Goal: Information Seeking & Learning: Learn about a topic

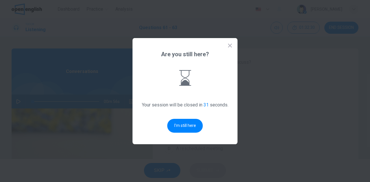
scroll to position [129, 0]
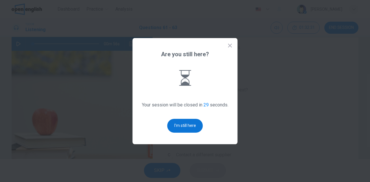
click at [182, 124] on button "I'm still here" at bounding box center [185, 126] width 36 height 14
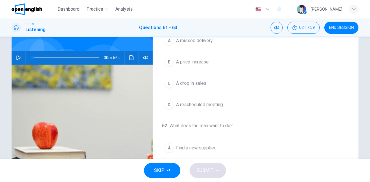
scroll to position [0, 0]
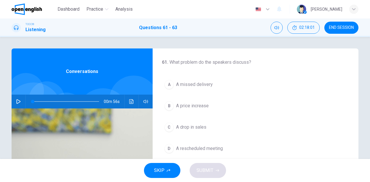
click at [19, 102] on icon "button" at bounding box center [18, 101] width 5 height 5
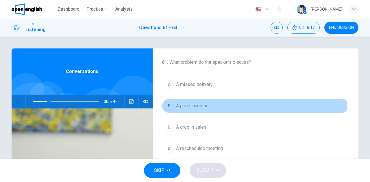
click at [170, 106] on div "B" at bounding box center [168, 105] width 9 height 9
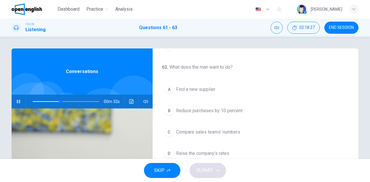
scroll to position [115, 0]
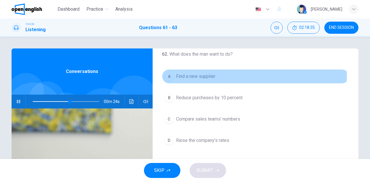
click at [167, 74] on div "A" at bounding box center [168, 76] width 9 height 9
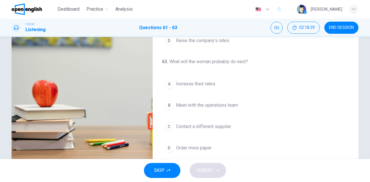
scroll to position [87, 0]
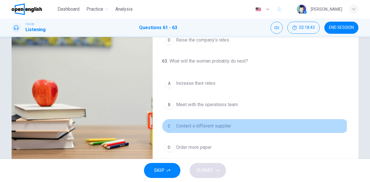
click at [166, 122] on div "C" at bounding box center [168, 126] width 9 height 9
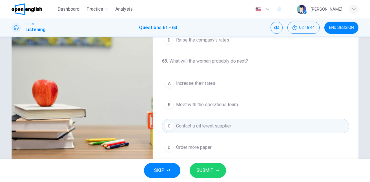
click at [199, 168] on span "SUBMIT" at bounding box center [204, 171] width 17 height 8
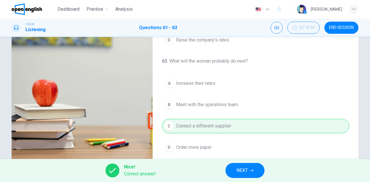
type input "**"
click at [246, 173] on span "NEXT" at bounding box center [241, 171] width 11 height 8
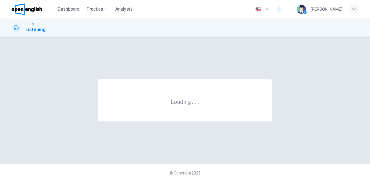
scroll to position [0, 0]
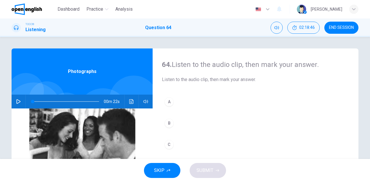
click at [19, 102] on icon "button" at bounding box center [18, 101] width 4 height 5
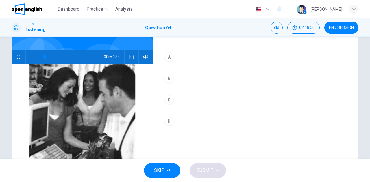
scroll to position [58, 0]
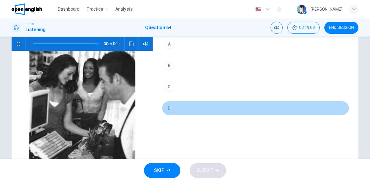
click at [169, 109] on div "D" at bounding box center [168, 108] width 9 height 9
type input "*"
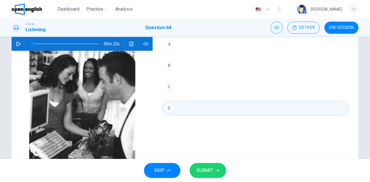
click at [203, 168] on span "SUBMIT" at bounding box center [204, 171] width 17 height 8
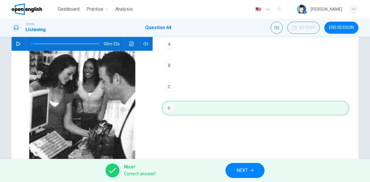
click at [240, 172] on span "NEXT" at bounding box center [241, 171] width 11 height 8
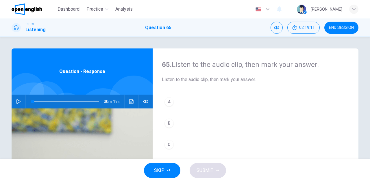
click at [16, 99] on button "button" at bounding box center [18, 102] width 9 height 14
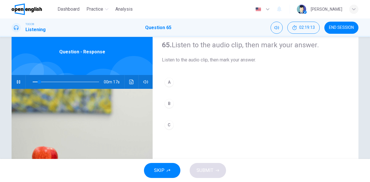
scroll to position [29, 0]
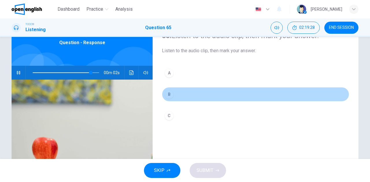
click at [169, 92] on div "B" at bounding box center [168, 94] width 9 height 9
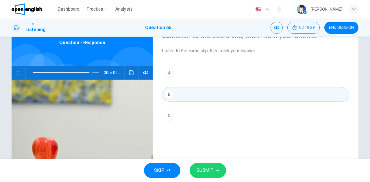
click at [202, 169] on span "SUBMIT" at bounding box center [204, 171] width 17 height 8
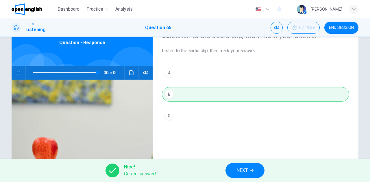
type input "*"
click at [243, 173] on span "NEXT" at bounding box center [241, 171] width 11 height 8
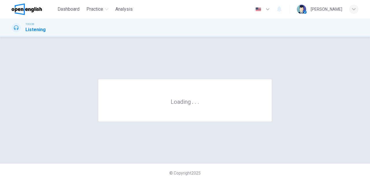
scroll to position [0, 0]
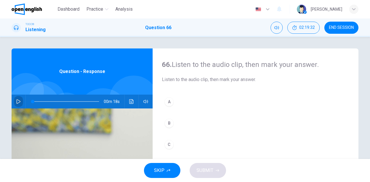
click at [16, 100] on icon "button" at bounding box center [18, 101] width 4 height 5
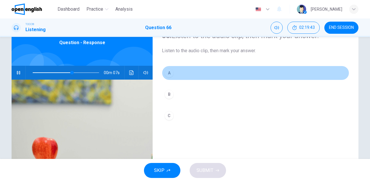
click at [167, 74] on div "A" at bounding box center [168, 72] width 9 height 9
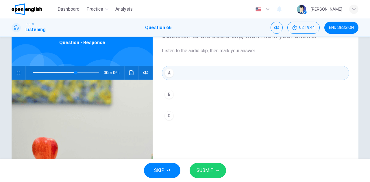
click at [203, 164] on button "SUBMIT" at bounding box center [207, 170] width 36 height 15
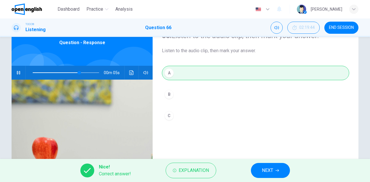
type input "**"
click at [268, 171] on span "NEXT" at bounding box center [267, 171] width 11 height 8
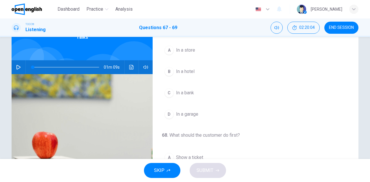
scroll to position [0, 0]
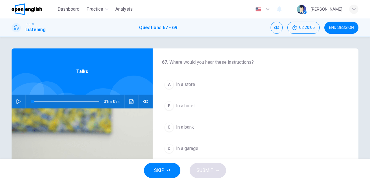
click at [18, 101] on icon "button" at bounding box center [18, 101] width 4 height 5
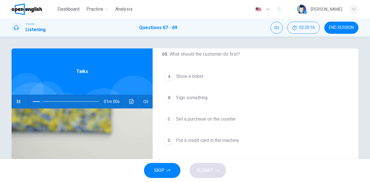
scroll to position [129, 0]
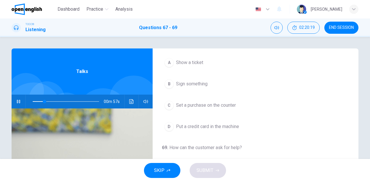
click at [168, 126] on div "D" at bounding box center [168, 126] width 9 height 9
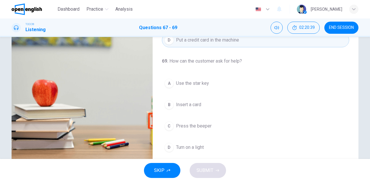
click at [166, 82] on div "A" at bounding box center [168, 83] width 9 height 9
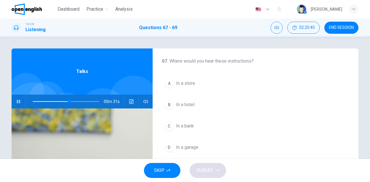
scroll to position [0, 0]
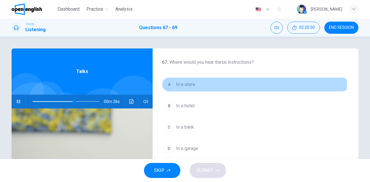
click at [182, 85] on span "In a store" at bounding box center [185, 84] width 19 height 7
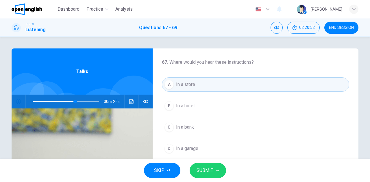
scroll to position [29, 0]
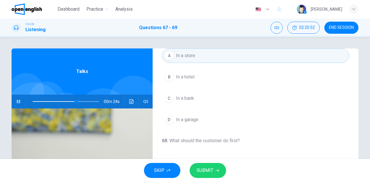
click at [210, 171] on span "SUBMIT" at bounding box center [204, 171] width 17 height 8
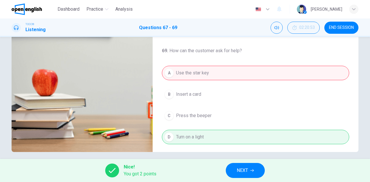
scroll to position [102, 0]
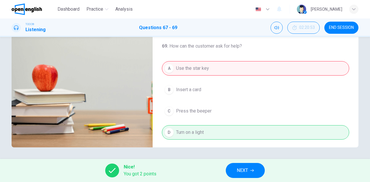
type input "**"
click at [239, 171] on span "NEXT" at bounding box center [241, 171] width 11 height 8
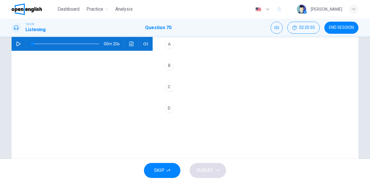
scroll to position [29, 0]
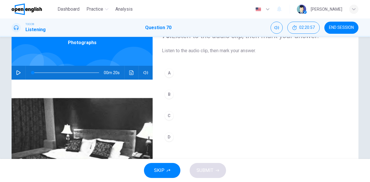
click at [17, 72] on icon "button" at bounding box center [18, 72] width 4 height 5
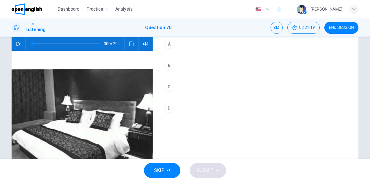
click at [170, 45] on div "A" at bounding box center [168, 44] width 9 height 9
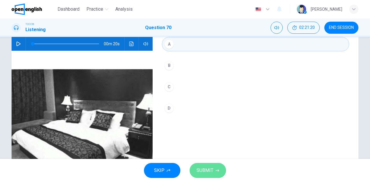
click at [207, 173] on span "SUBMIT" at bounding box center [204, 171] width 17 height 8
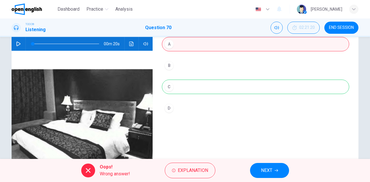
click at [164, 86] on div "A B C D" at bounding box center [255, 82] width 187 height 90
click at [188, 175] on button "Explanation" at bounding box center [190, 171] width 51 height 16
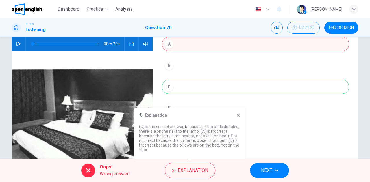
click at [239, 114] on icon at bounding box center [237, 115] width 3 height 3
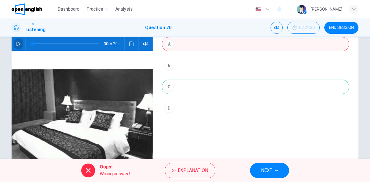
click at [18, 44] on icon "button" at bounding box center [18, 44] width 4 height 5
type input "**"
click at [270, 175] on button "NEXT" at bounding box center [269, 170] width 39 height 15
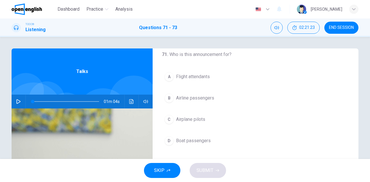
scroll to position [0, 0]
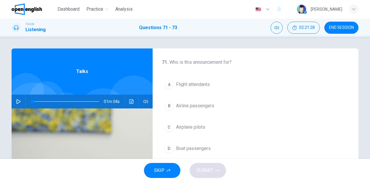
drag, startPoint x: 77, startPoint y: 11, endPoint x: 197, endPoint y: 39, distance: 123.4
click at [77, 11] on span "Dashboard" at bounding box center [68, 9] width 22 height 7
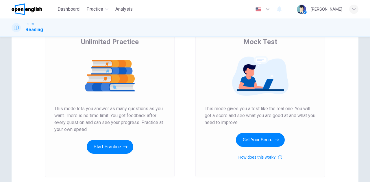
scroll to position [58, 0]
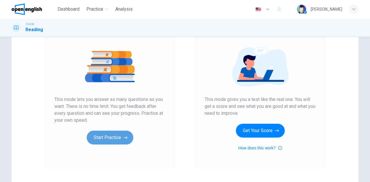
click at [102, 134] on button "Start Practice" at bounding box center [110, 138] width 46 height 14
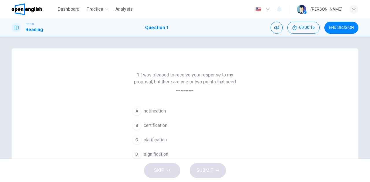
scroll to position [29, 0]
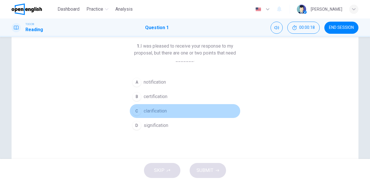
click at [146, 110] on span "clarification" at bounding box center [154, 111] width 23 height 7
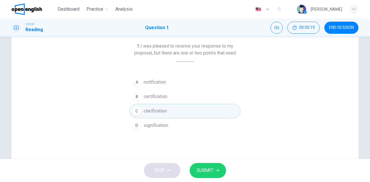
click at [203, 170] on span "SUBMIT" at bounding box center [204, 171] width 17 height 8
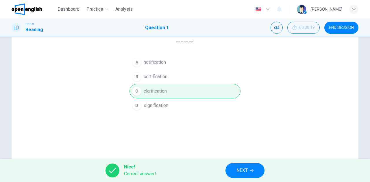
scroll to position [58, 0]
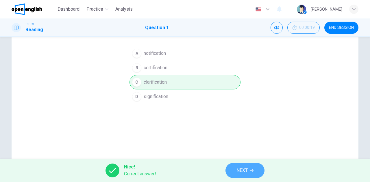
click at [241, 168] on span "NEXT" at bounding box center [241, 171] width 11 height 8
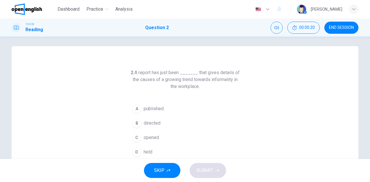
scroll to position [0, 0]
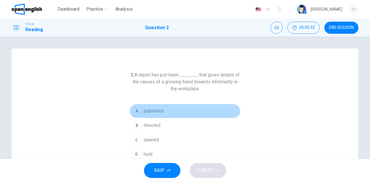
click at [152, 109] on span "published" at bounding box center [153, 111] width 20 height 7
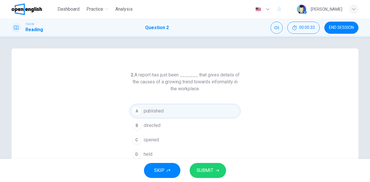
click at [202, 173] on span "SUBMIT" at bounding box center [204, 171] width 17 height 8
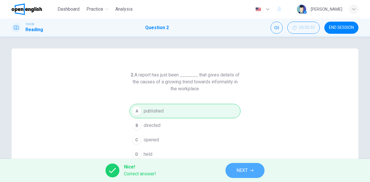
click at [242, 170] on span "NEXT" at bounding box center [241, 171] width 11 height 8
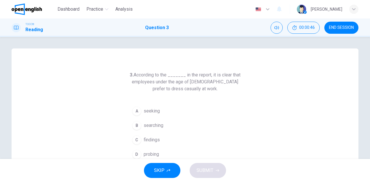
click at [157, 128] on span "searching" at bounding box center [153, 125] width 20 height 7
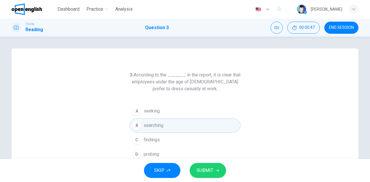
click at [201, 173] on span "SUBMIT" at bounding box center [204, 171] width 17 height 8
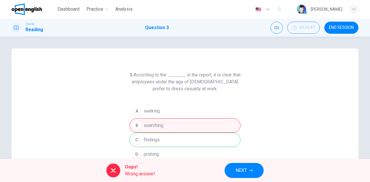
click at [238, 173] on span "NEXT" at bounding box center [240, 171] width 11 height 8
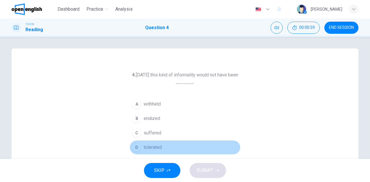
drag, startPoint x: 152, startPoint y: 146, endPoint x: 187, endPoint y: 154, distance: 35.7
click at [152, 146] on span "tolerated" at bounding box center [152, 147] width 18 height 7
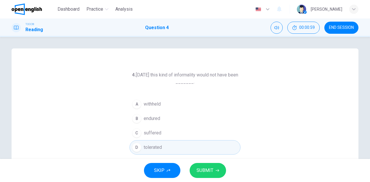
click at [201, 169] on span "SUBMIT" at bounding box center [204, 171] width 17 height 8
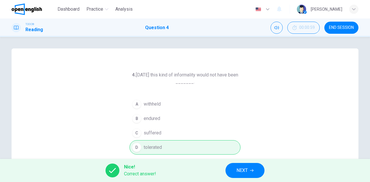
click at [241, 169] on span "NEXT" at bounding box center [241, 171] width 11 height 8
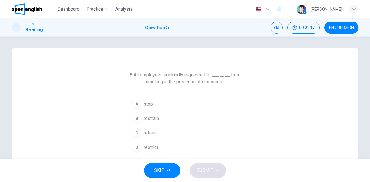
click at [156, 144] on span "restrict" at bounding box center [150, 147] width 14 height 7
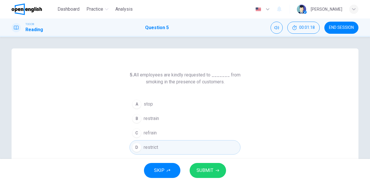
click at [203, 167] on span "SUBMIT" at bounding box center [204, 171] width 17 height 8
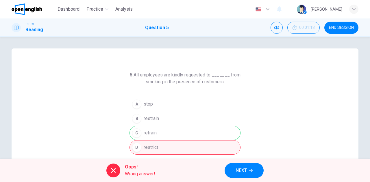
click at [238, 169] on span "NEXT" at bounding box center [240, 171] width 11 height 8
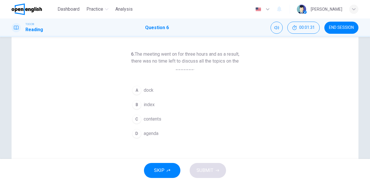
scroll to position [29, 0]
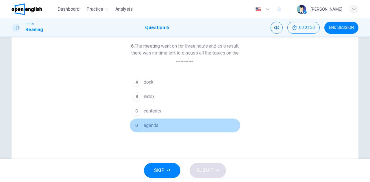
click at [149, 122] on span "agenda" at bounding box center [150, 125] width 15 height 7
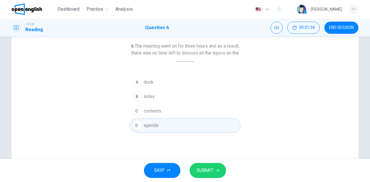
click at [203, 172] on span "SUBMIT" at bounding box center [204, 171] width 17 height 8
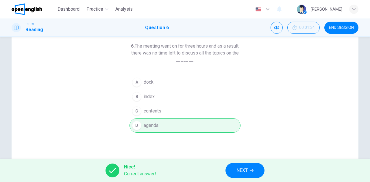
click at [239, 174] on span "NEXT" at bounding box center [241, 171] width 11 height 8
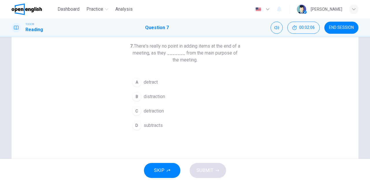
scroll to position [0, 0]
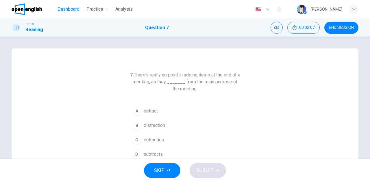
click at [74, 12] on span "Dashboard" at bounding box center [68, 9] width 22 height 7
